Goal: Find specific page/section: Locate a particular part of the current website

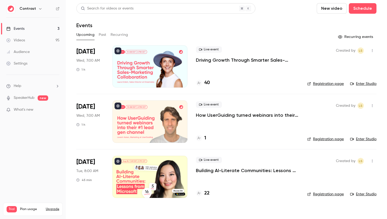
click at [371, 139] on link "Enter Studio" at bounding box center [363, 138] width 26 height 5
click at [254, 62] on p "Driving Growth Through Smarter Sales-Marketing Collaboration" at bounding box center [247, 60] width 103 height 6
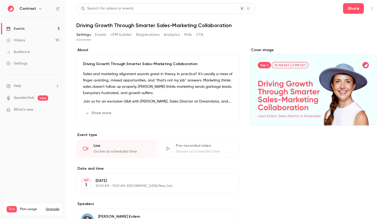
click at [97, 36] on button "Emails" at bounding box center [100, 35] width 11 height 8
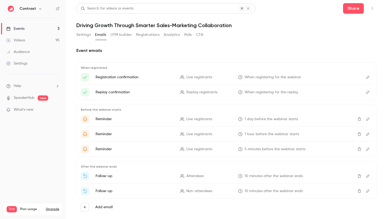
click at [56, 26] on link "Events 3" at bounding box center [33, 29] width 66 height 12
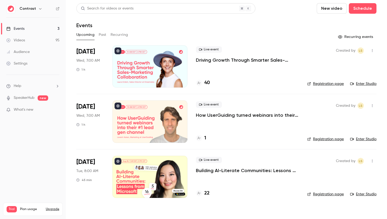
click at [359, 140] on link "Enter Studio" at bounding box center [363, 138] width 26 height 5
